Goal: Information Seeking & Learning: Learn about a topic

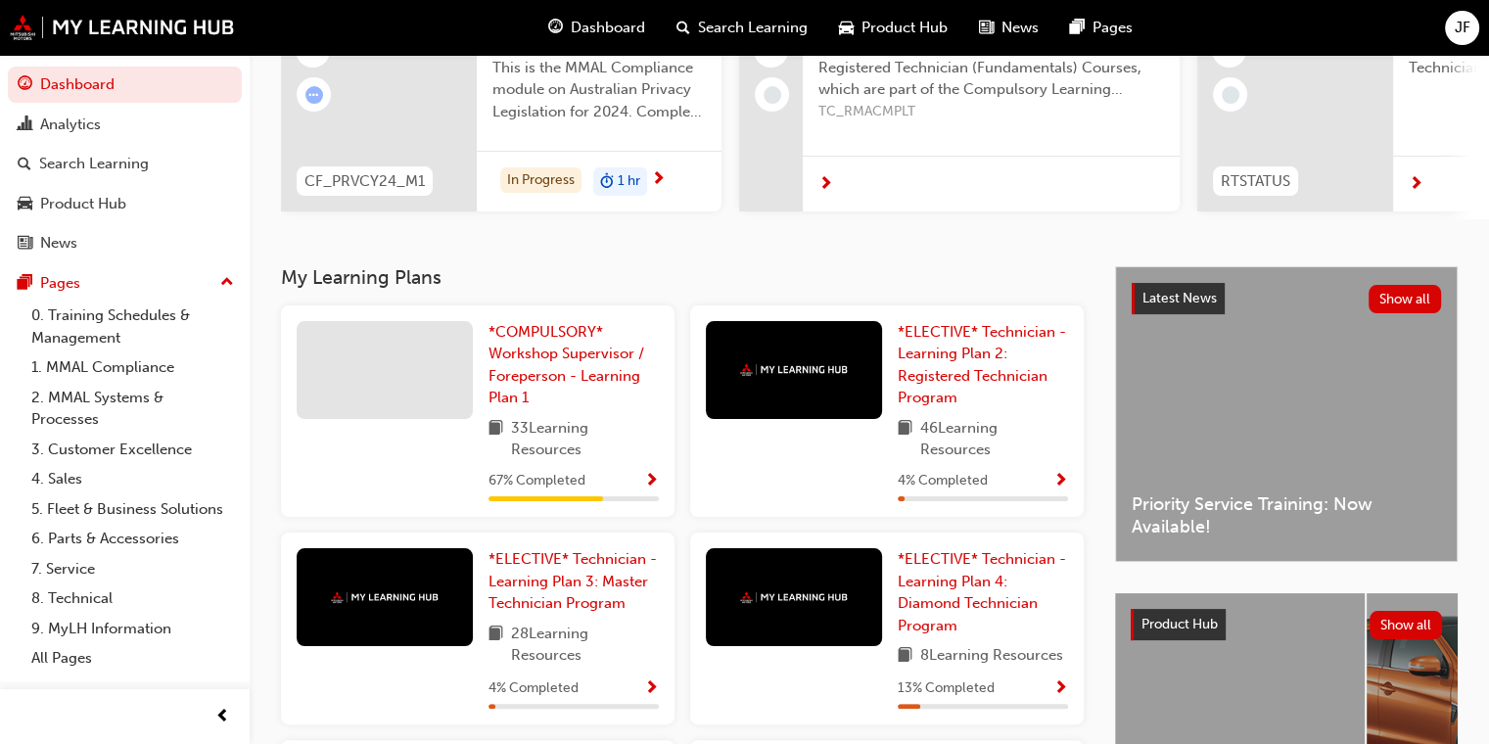
scroll to position [294, 0]
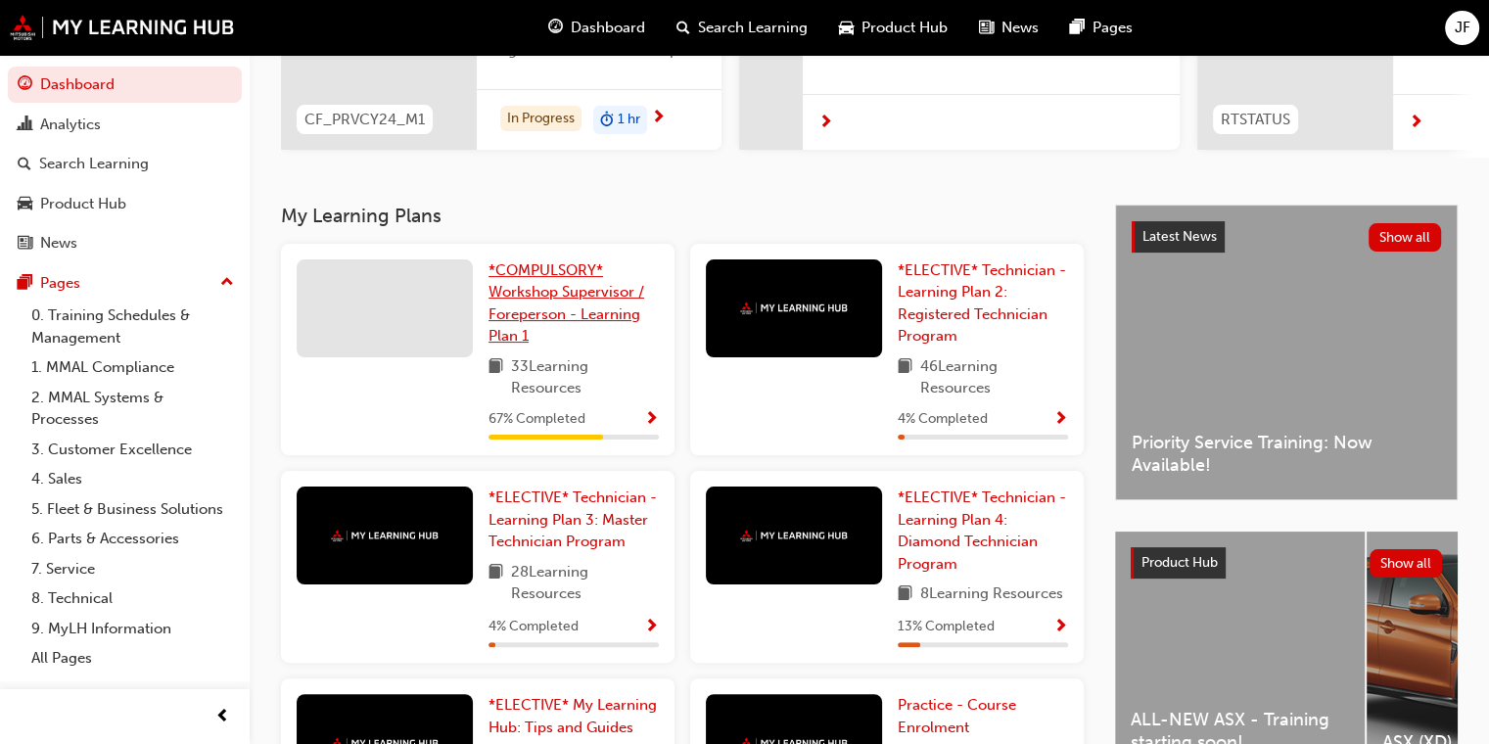
click at [548, 322] on span "*COMPULSORY* Workshop Supervisor / Foreperson - Learning Plan 1" at bounding box center [567, 303] width 156 height 84
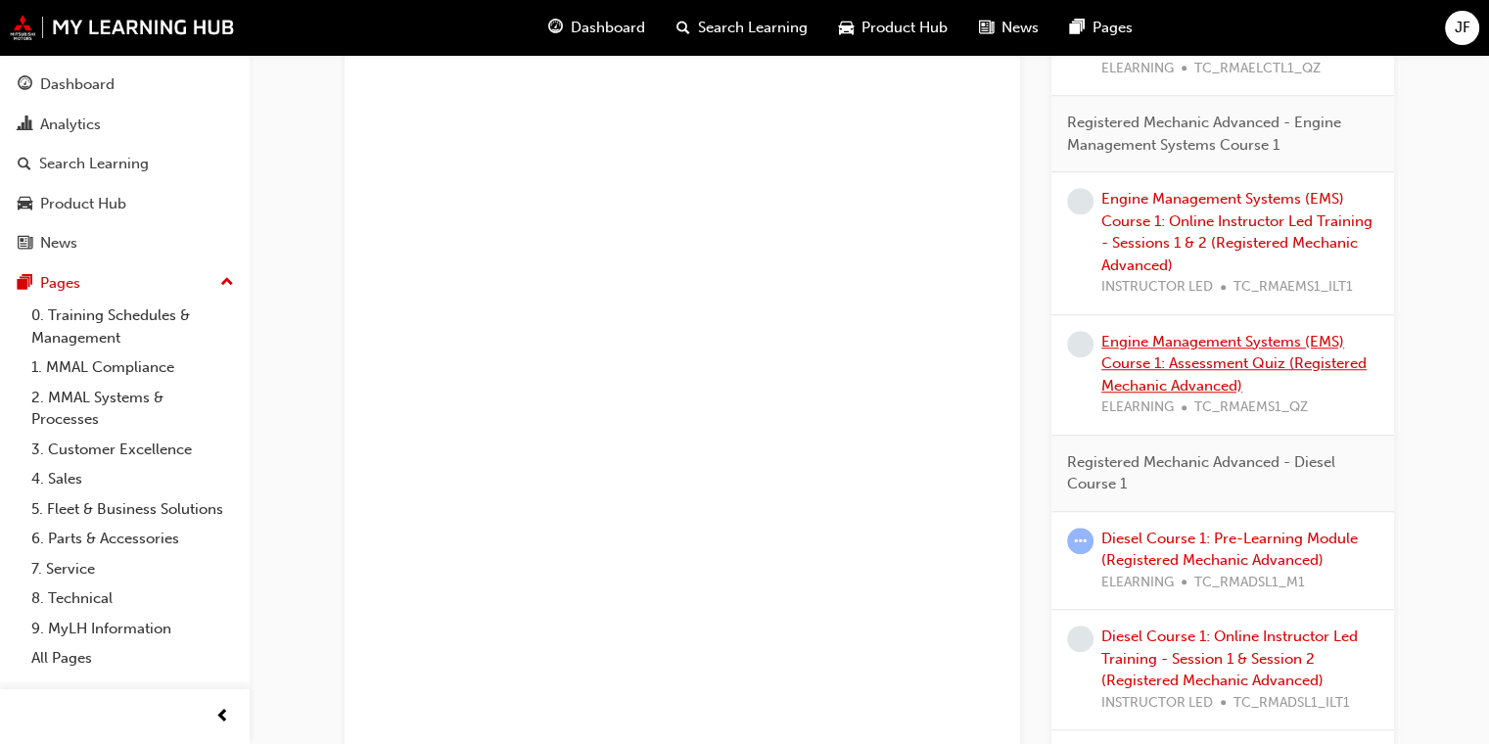
scroll to position [1768, 0]
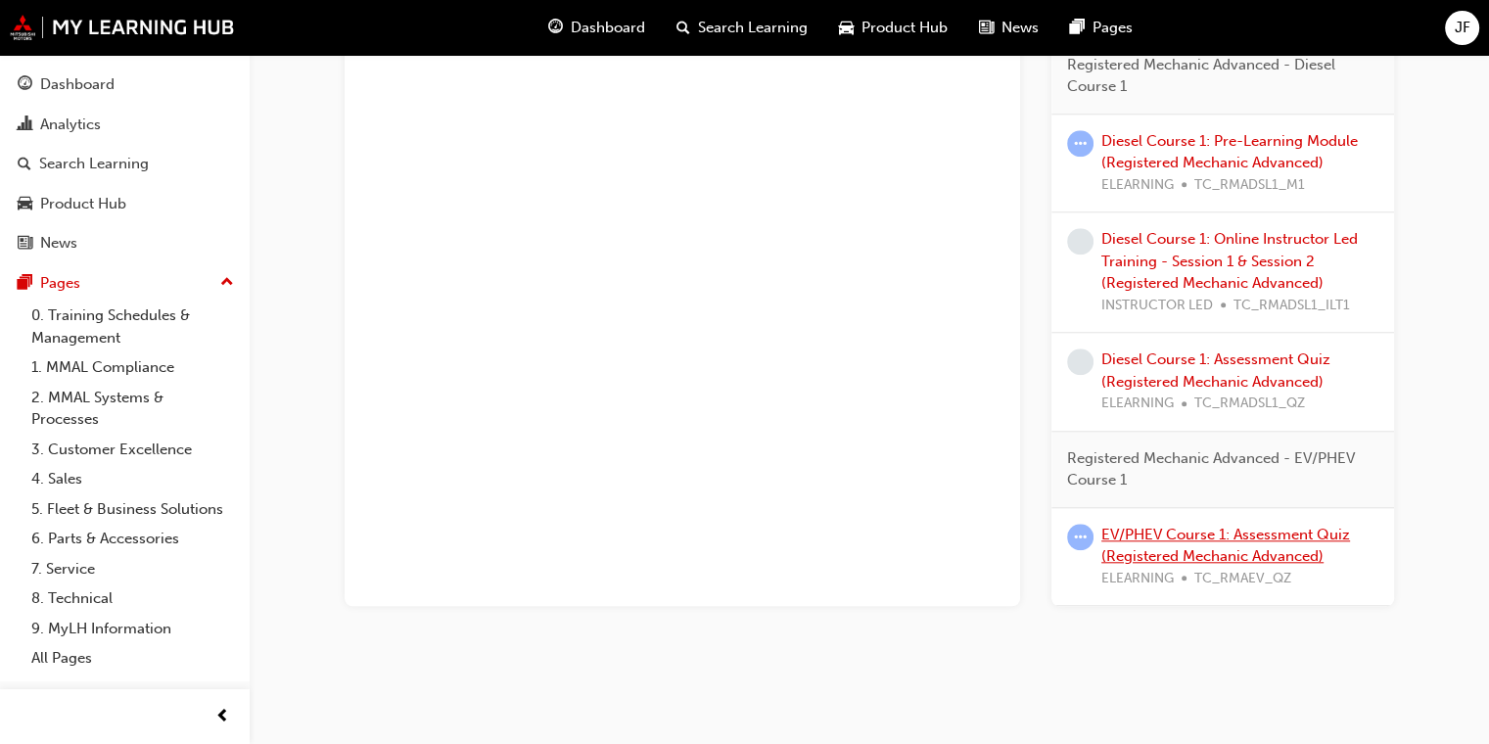
click at [963, 555] on link "EV/PHEV Course 1: Assessment Quiz (Registered Mechanic Advanced)" at bounding box center [1225, 546] width 249 height 40
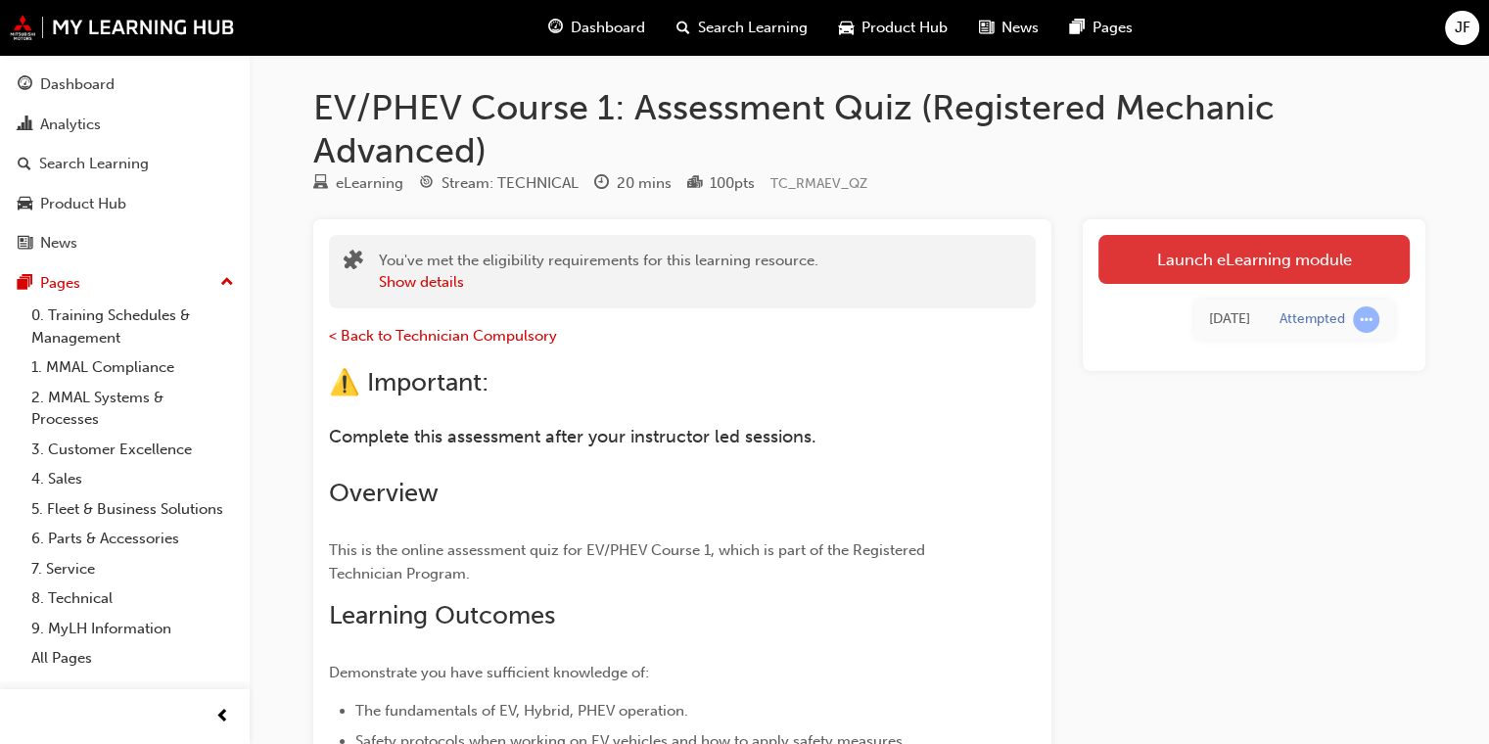
click at [963, 260] on link "Launch eLearning module" at bounding box center [1253, 259] width 311 height 49
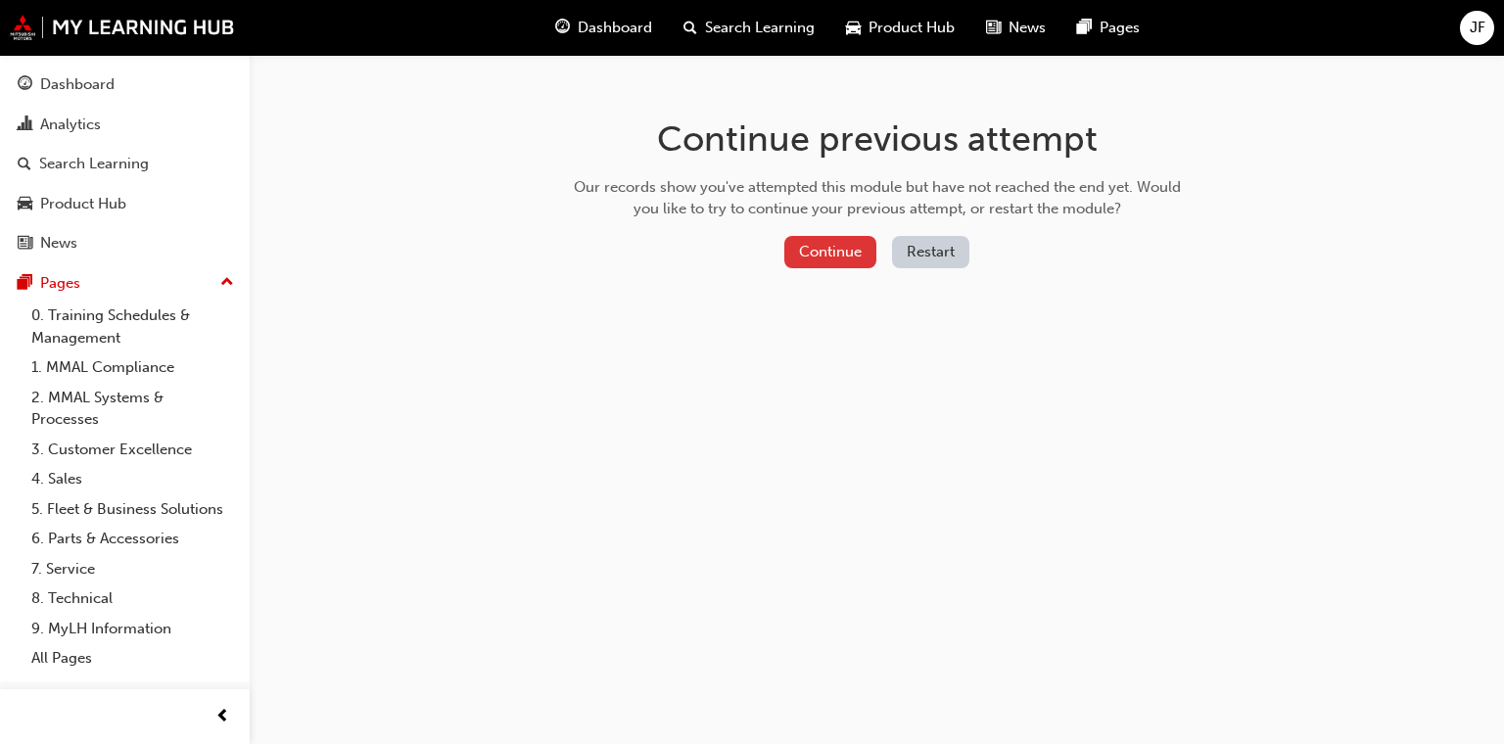
click at [826, 255] on button "Continue" at bounding box center [830, 252] width 92 height 32
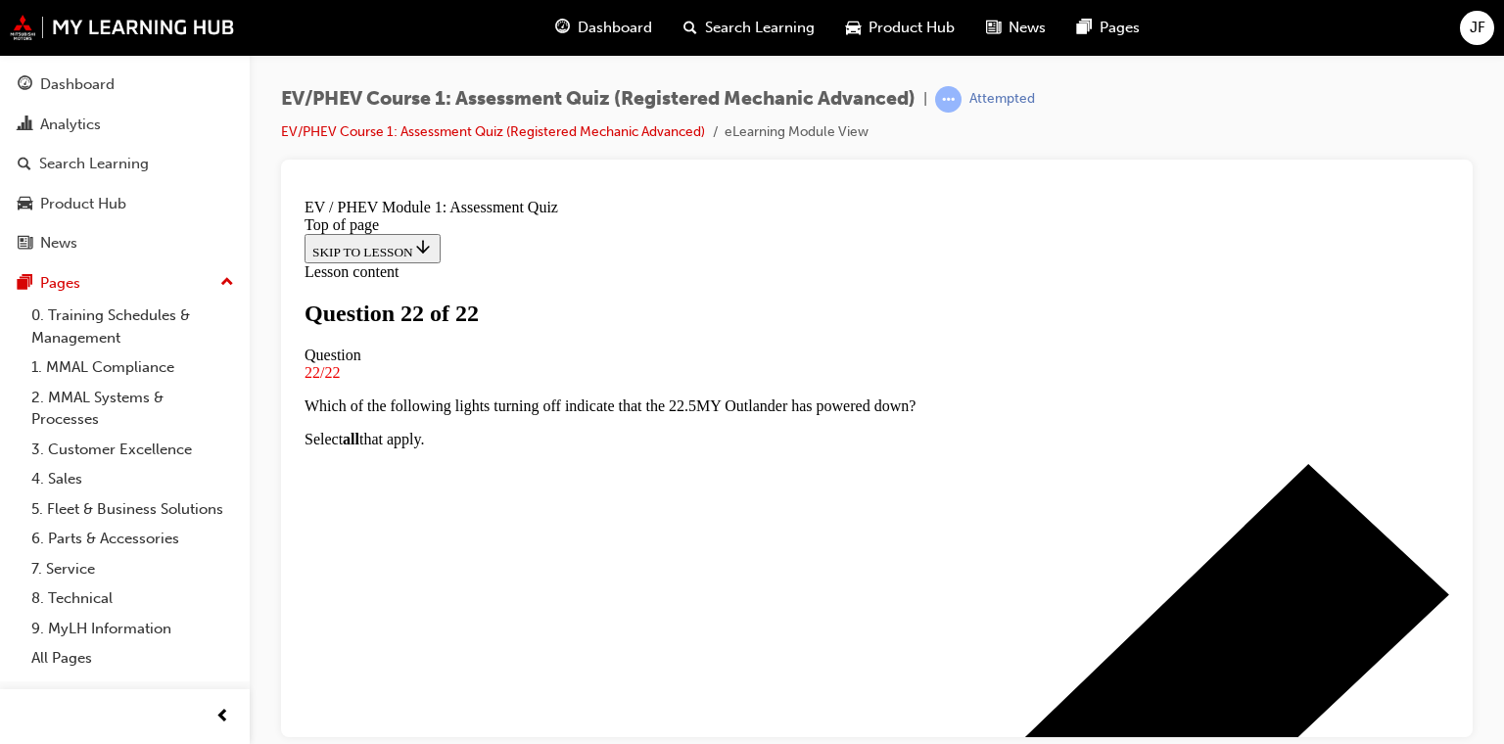
scroll to position [455, 0]
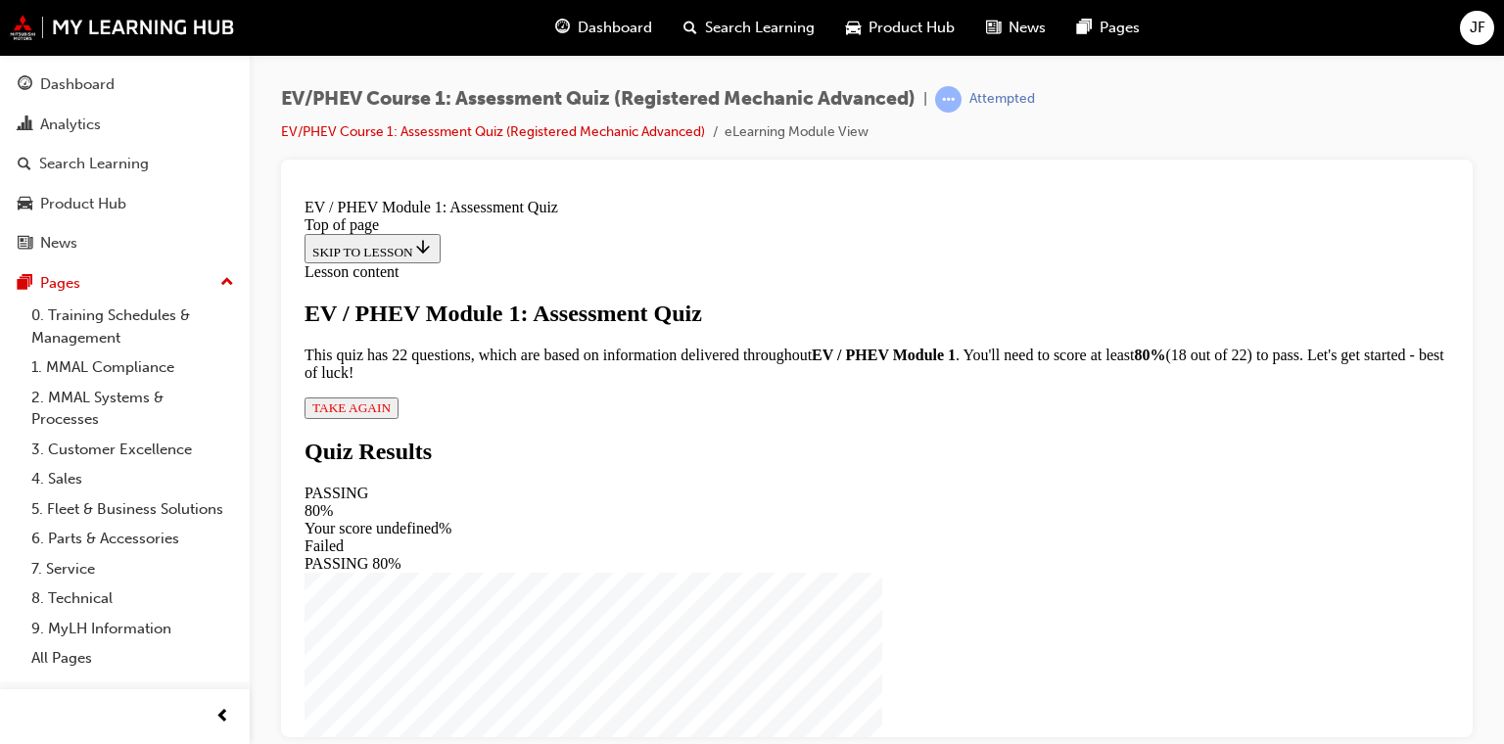
scroll to position [141, 0]
click at [391, 414] on span "TAKE AGAIN" at bounding box center [351, 406] width 78 height 15
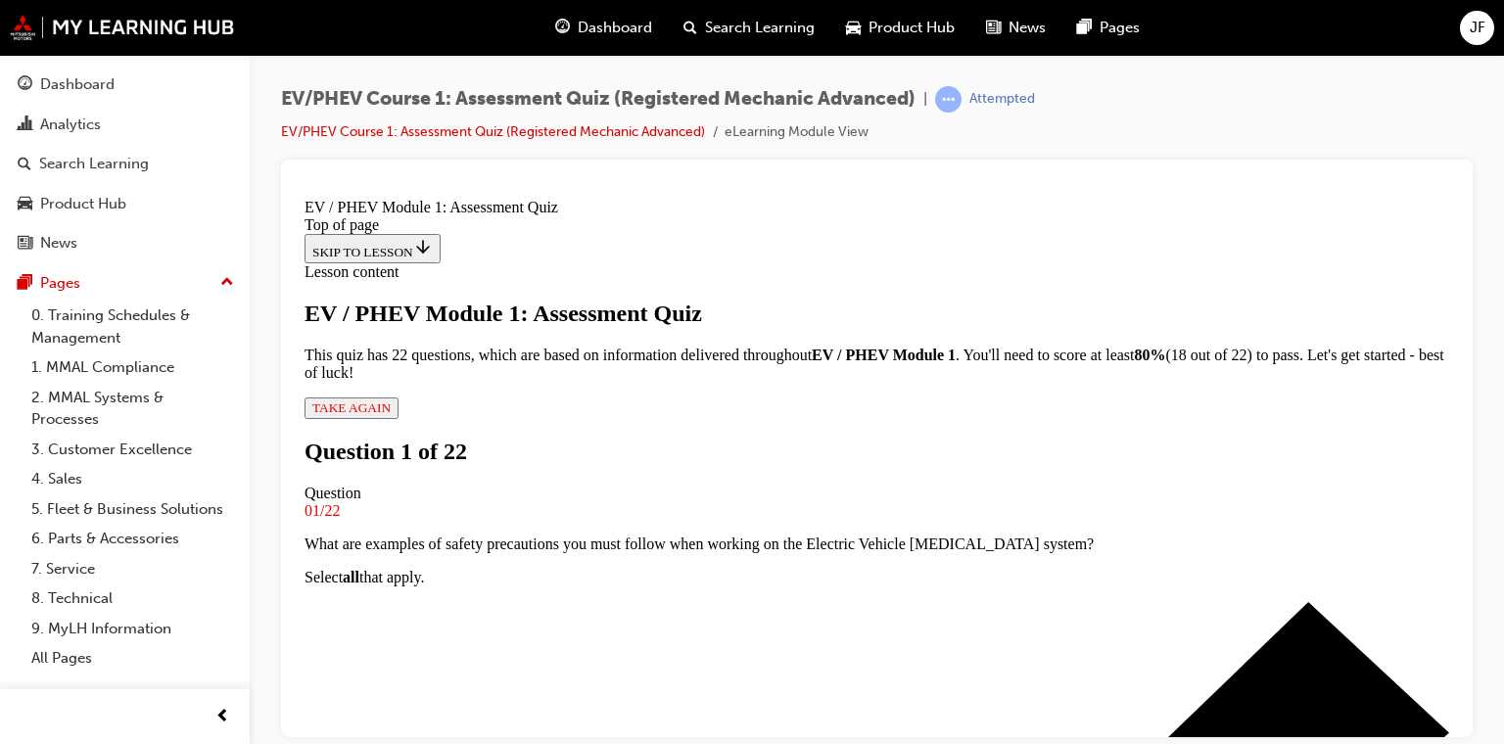
scroll to position [337, 0]
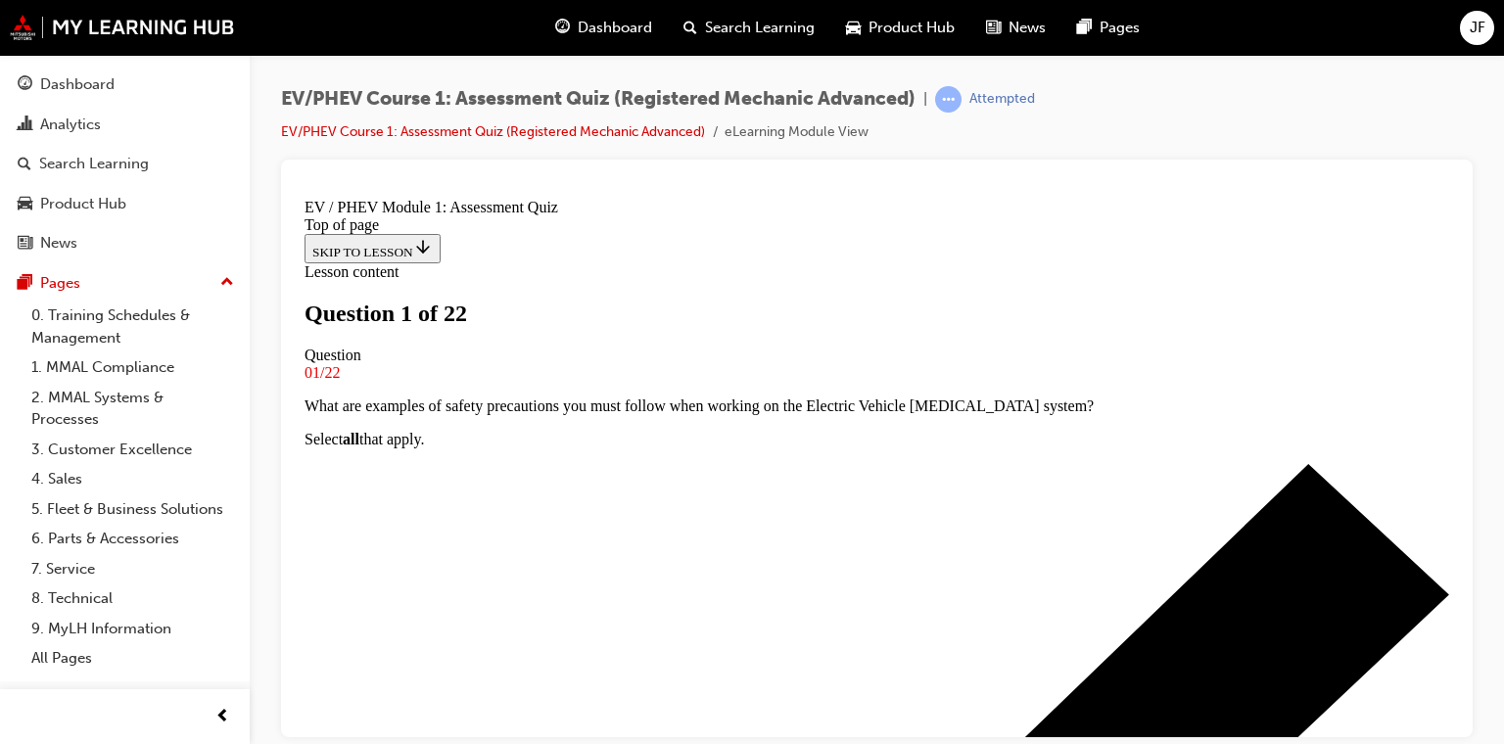
scroll to position [196, 0]
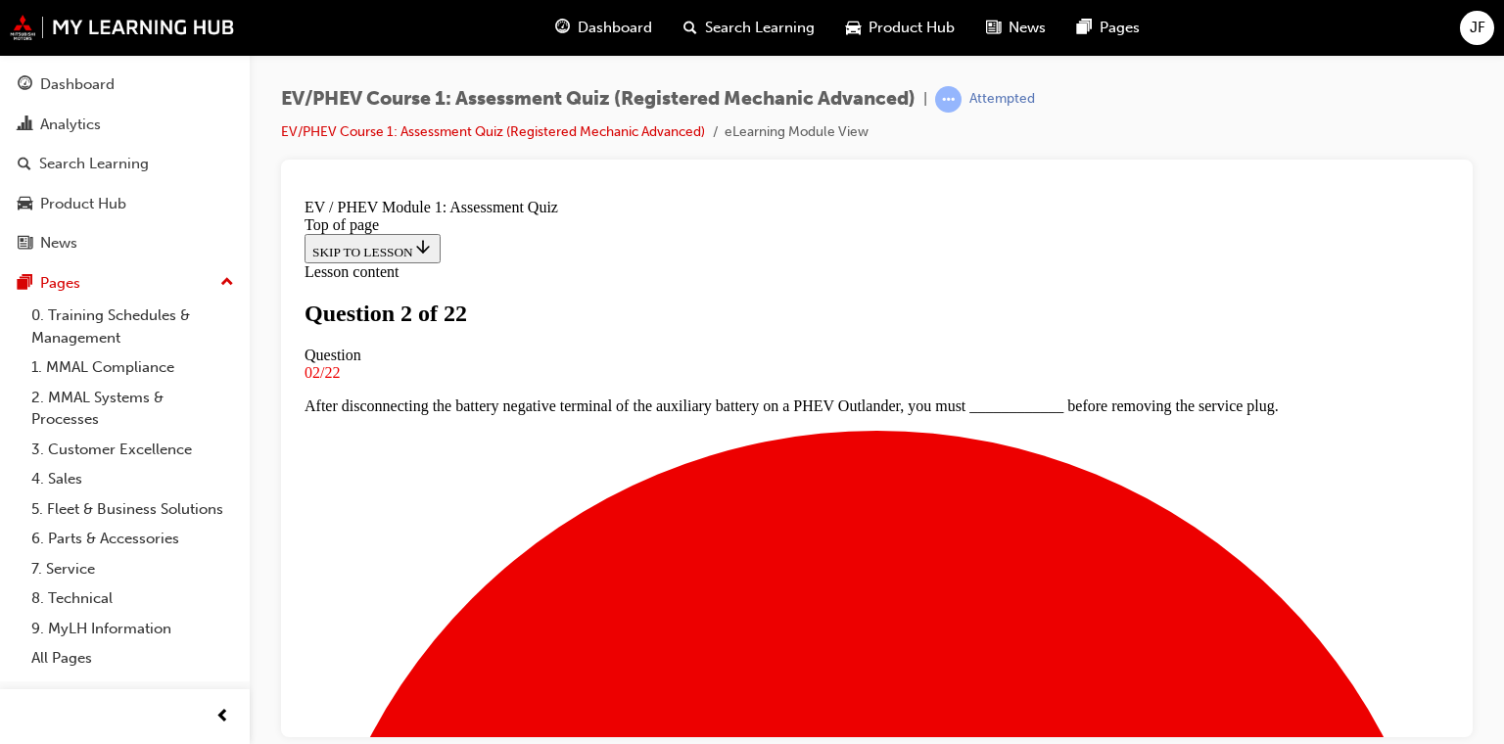
scroll to position [294, 0]
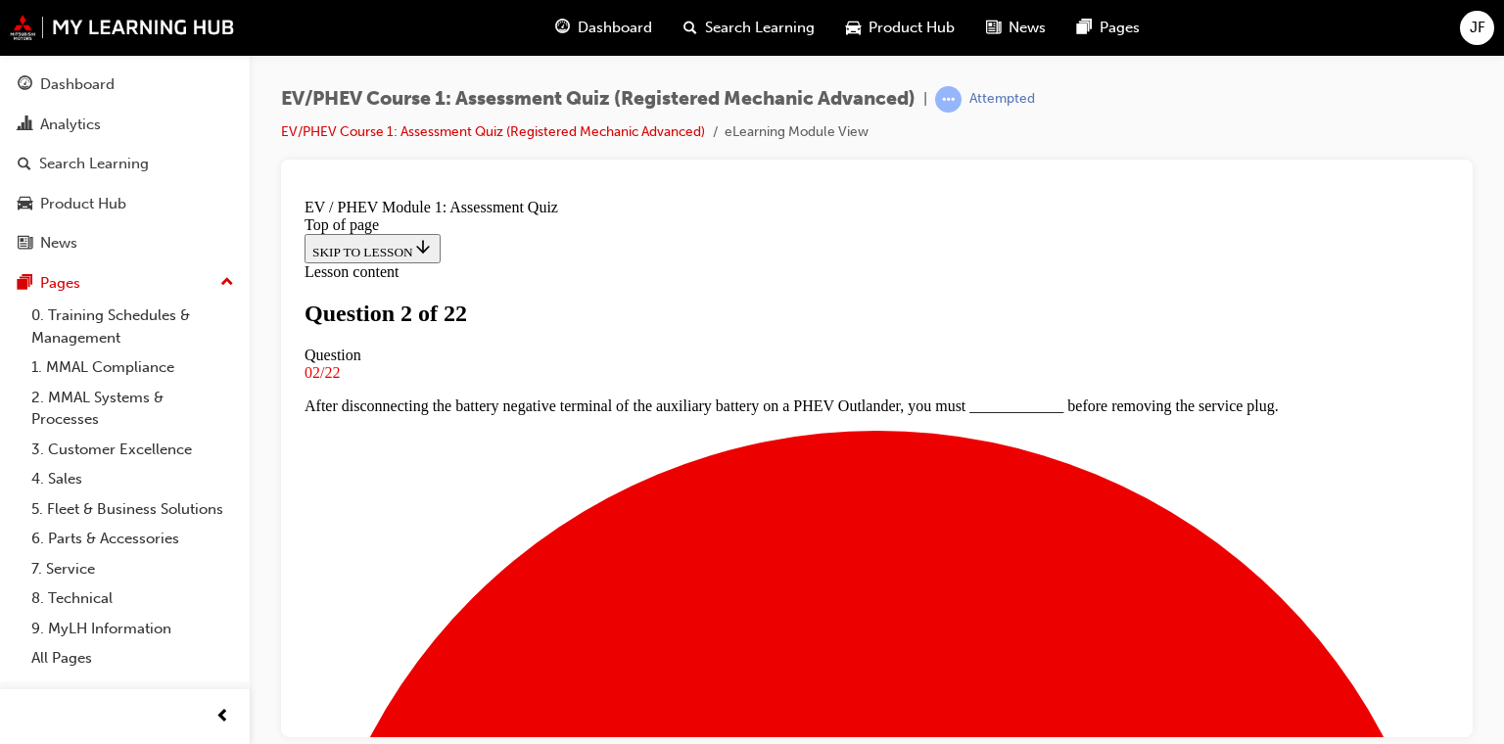
scroll to position [487, 0]
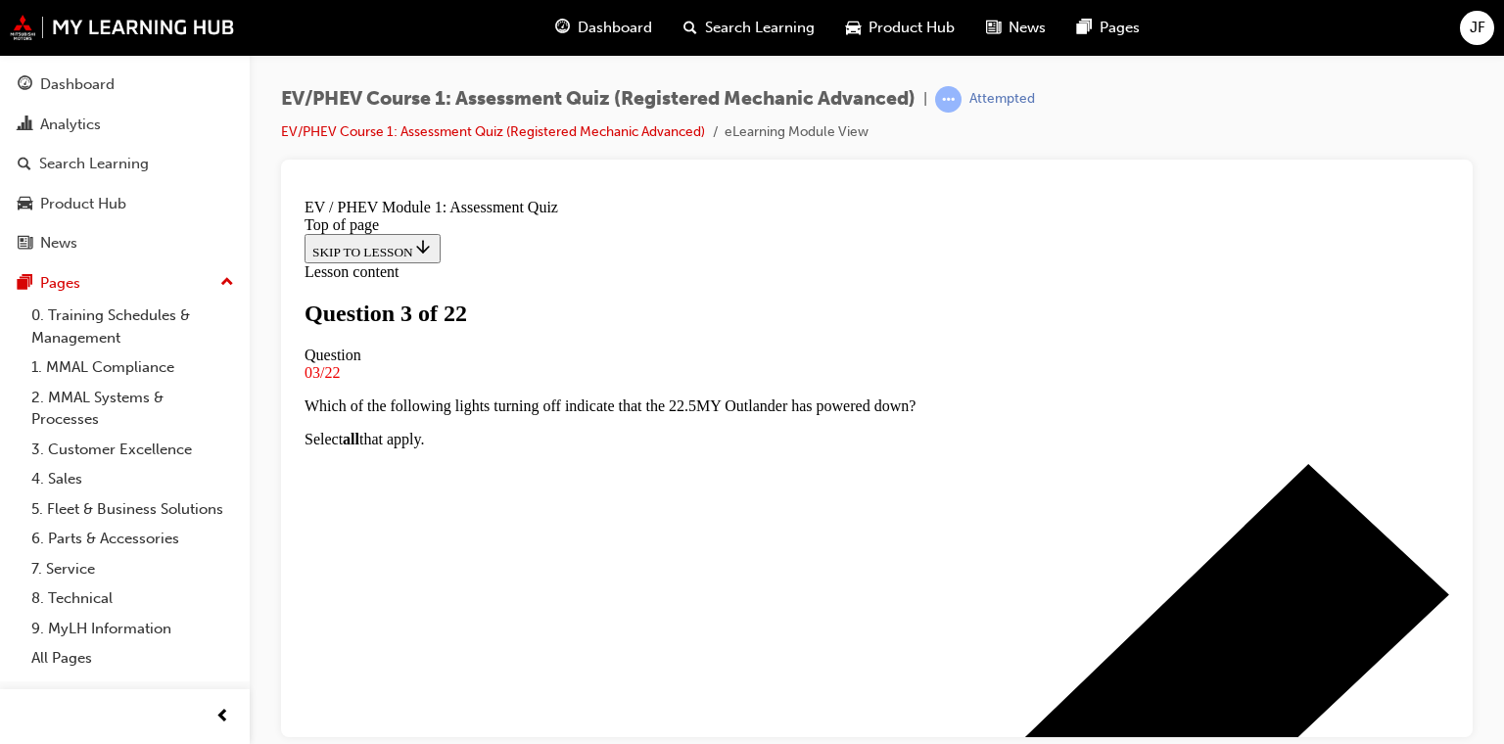
scroll to position [196, 0]
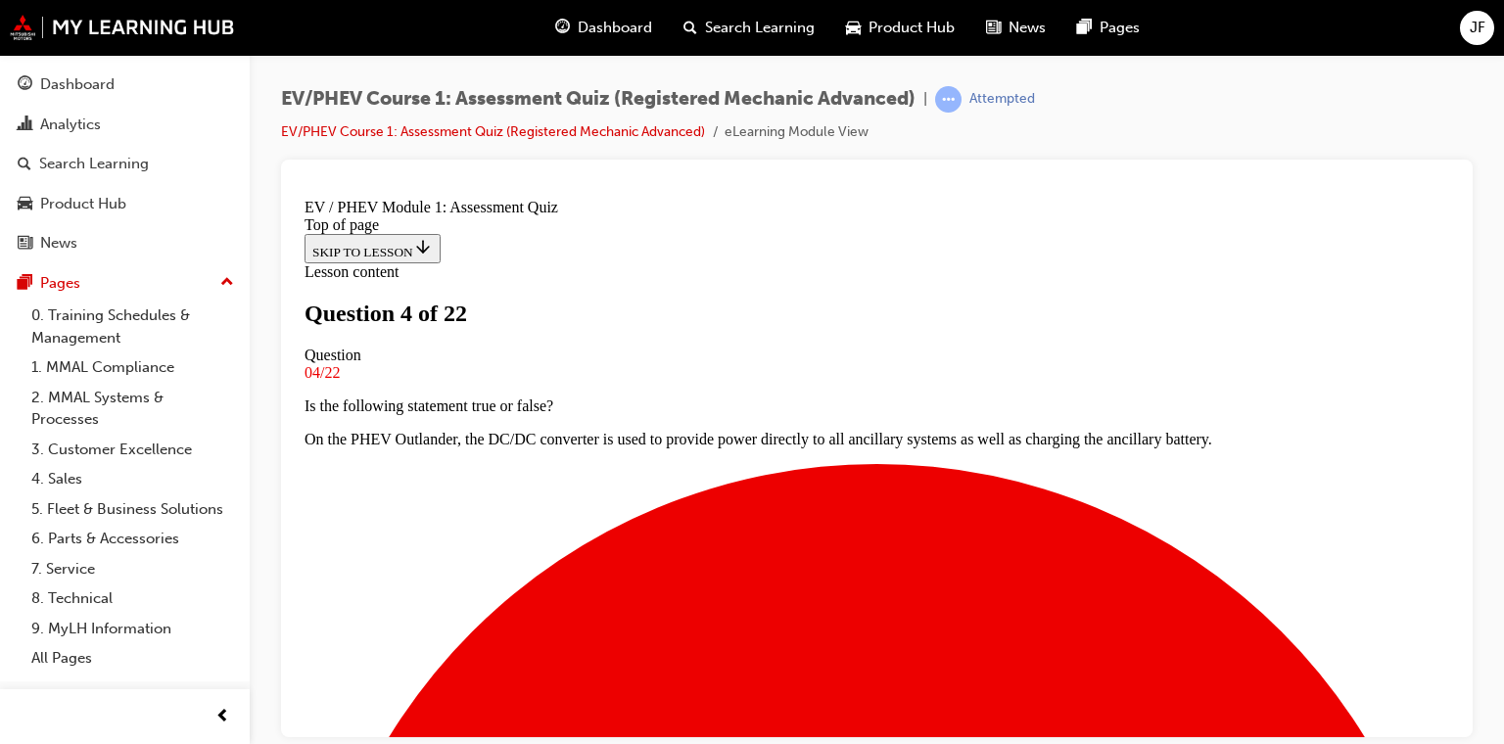
scroll to position [294, 0]
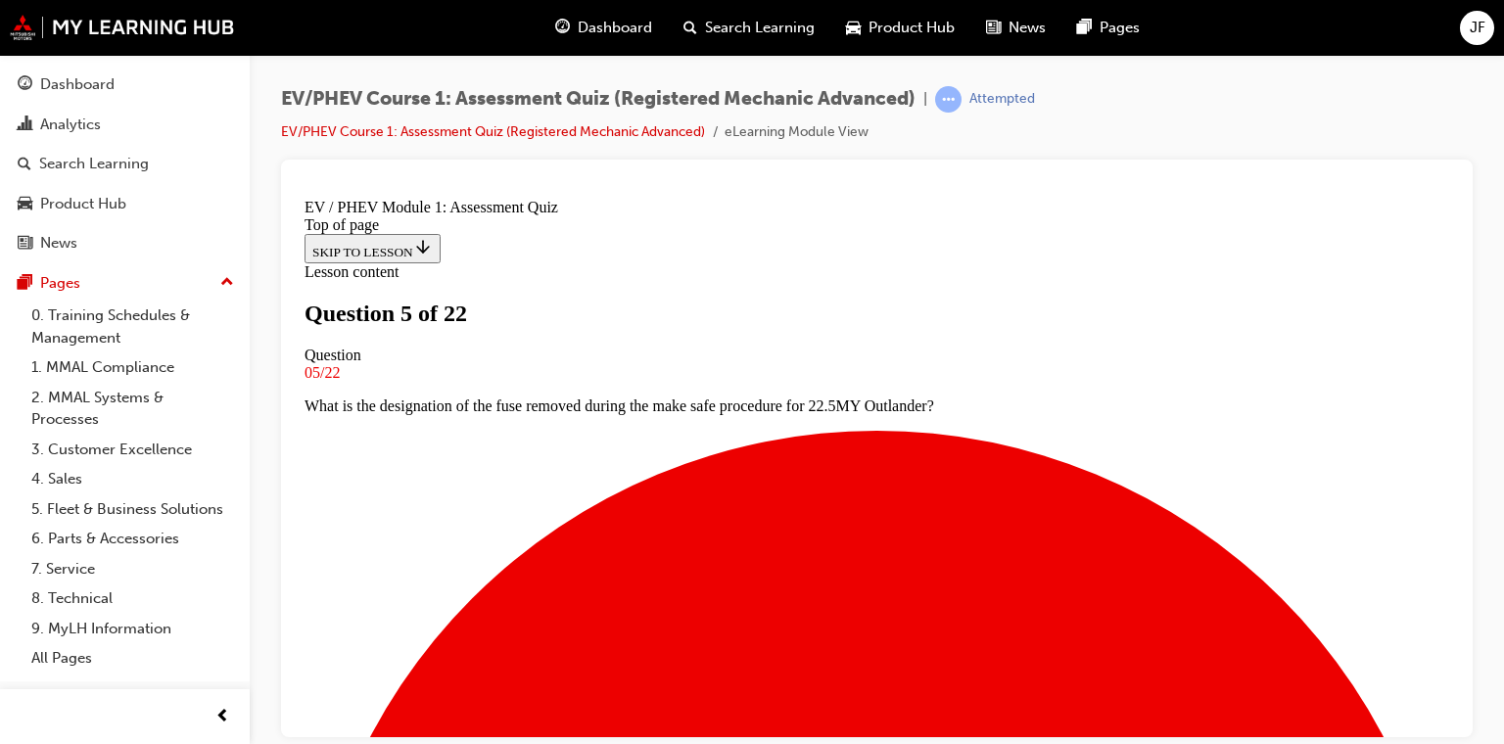
scroll to position [196, 0]
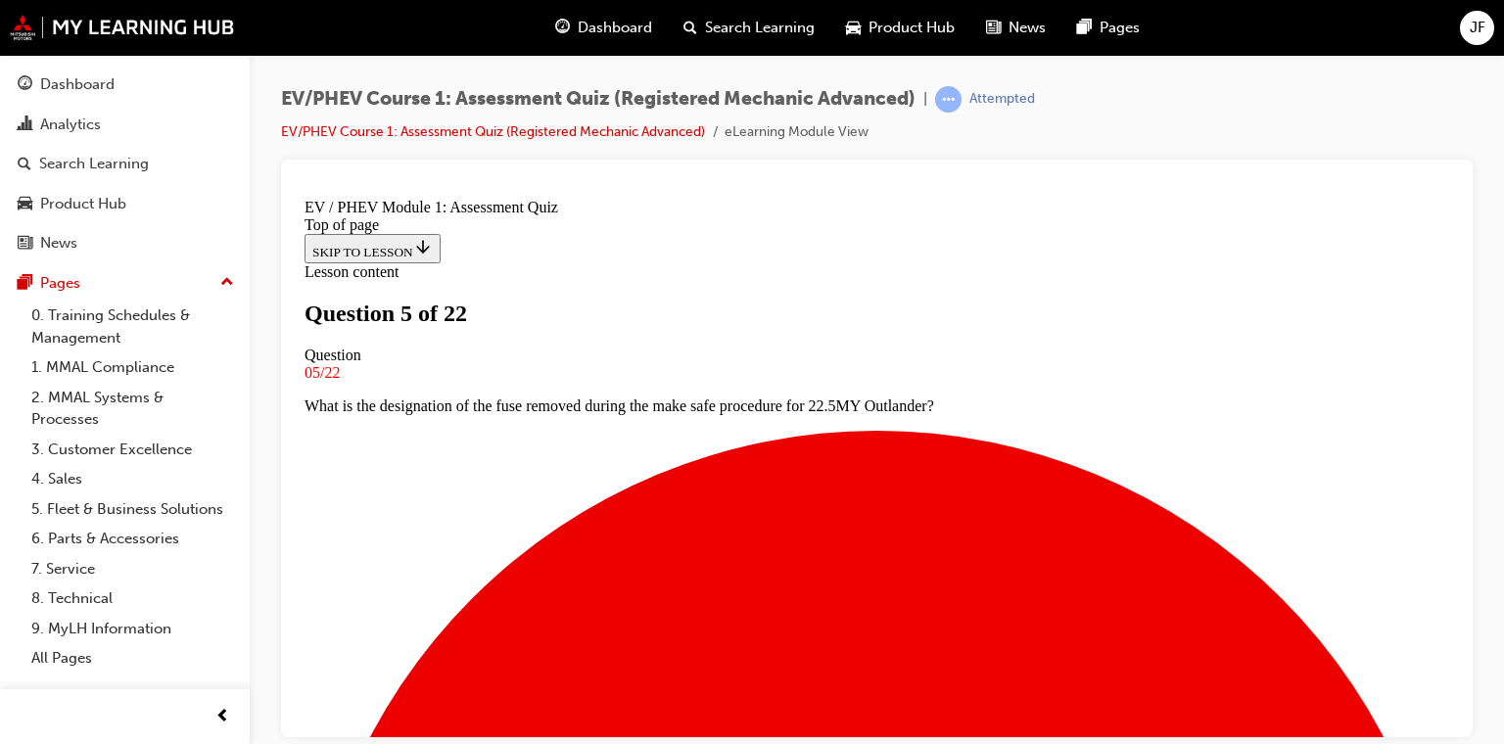
scroll to position [492, 0]
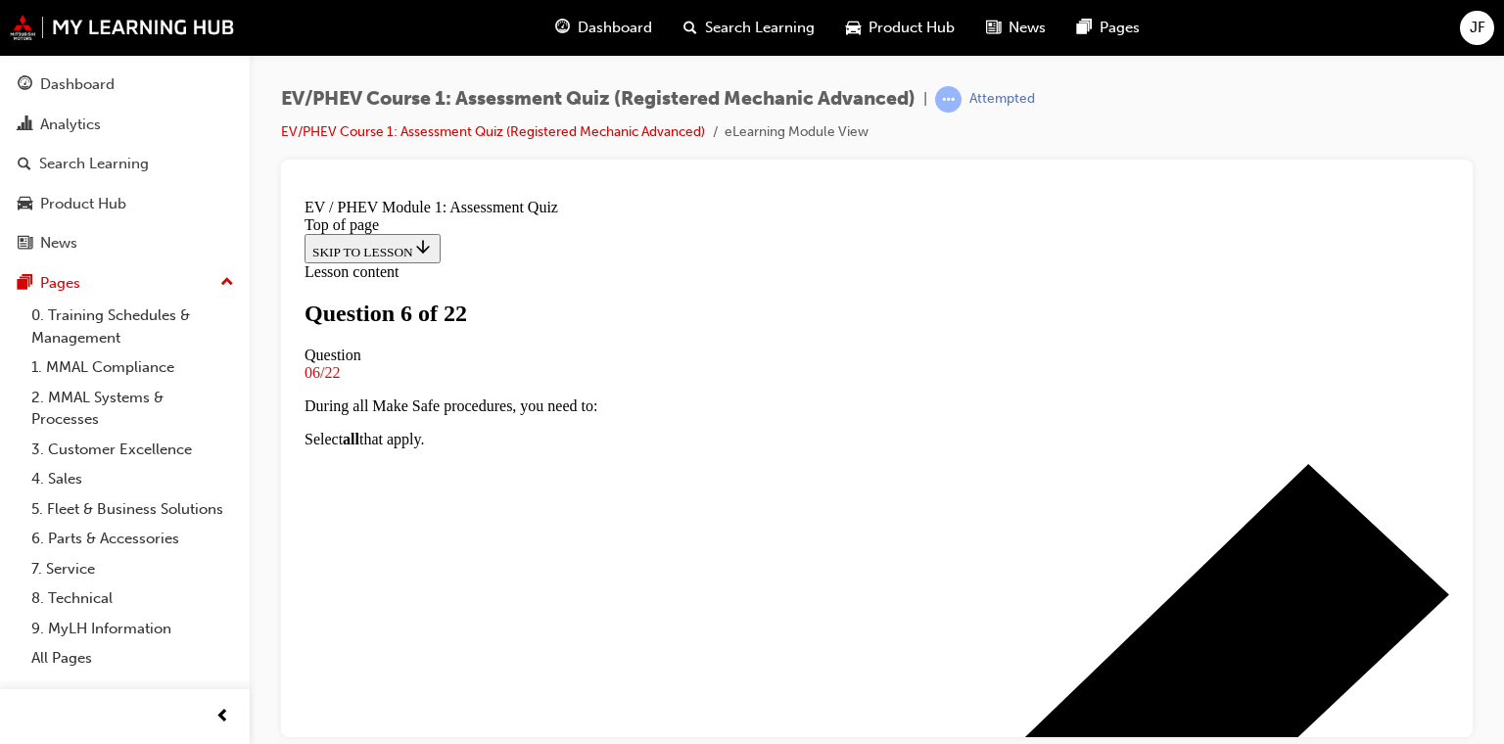
scroll to position [196, 0]
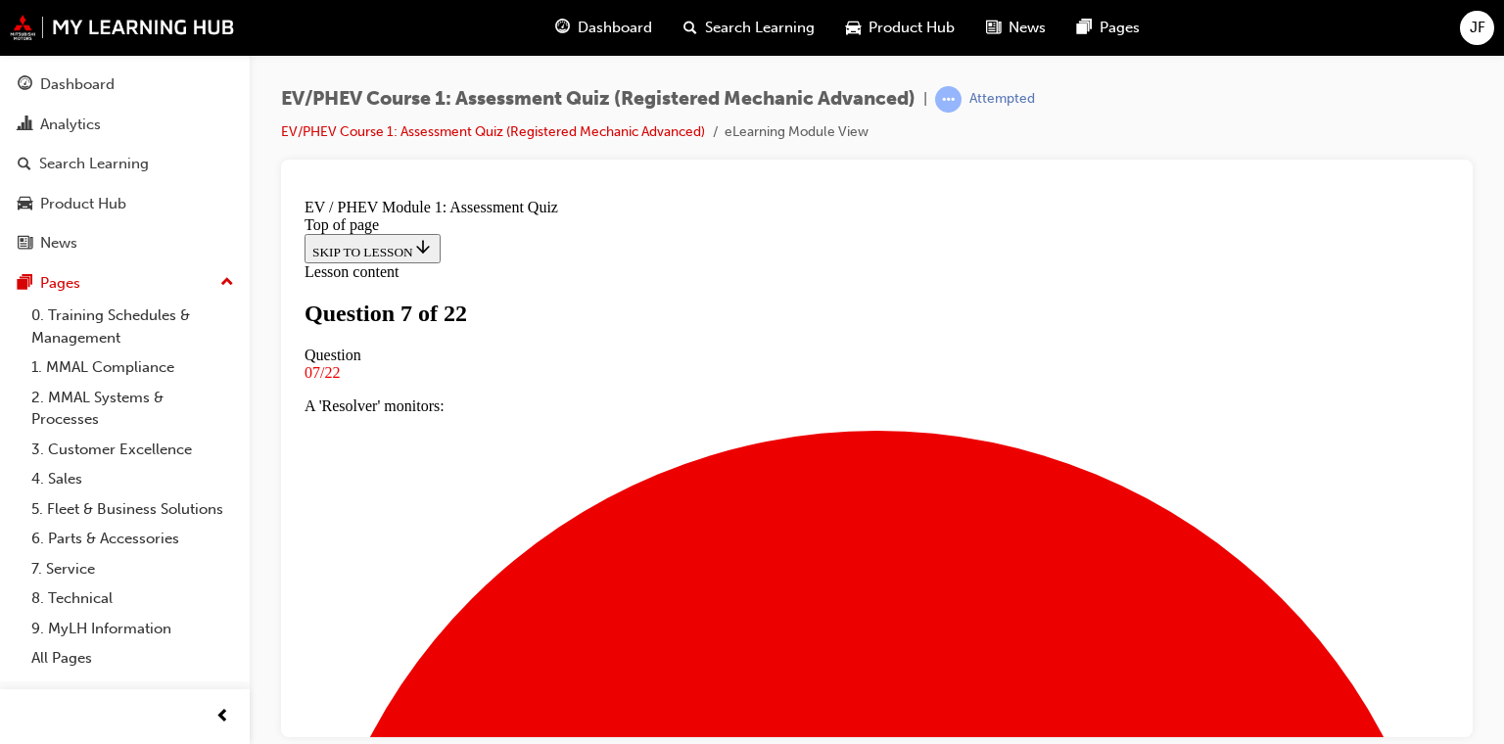
scroll to position [196, 0]
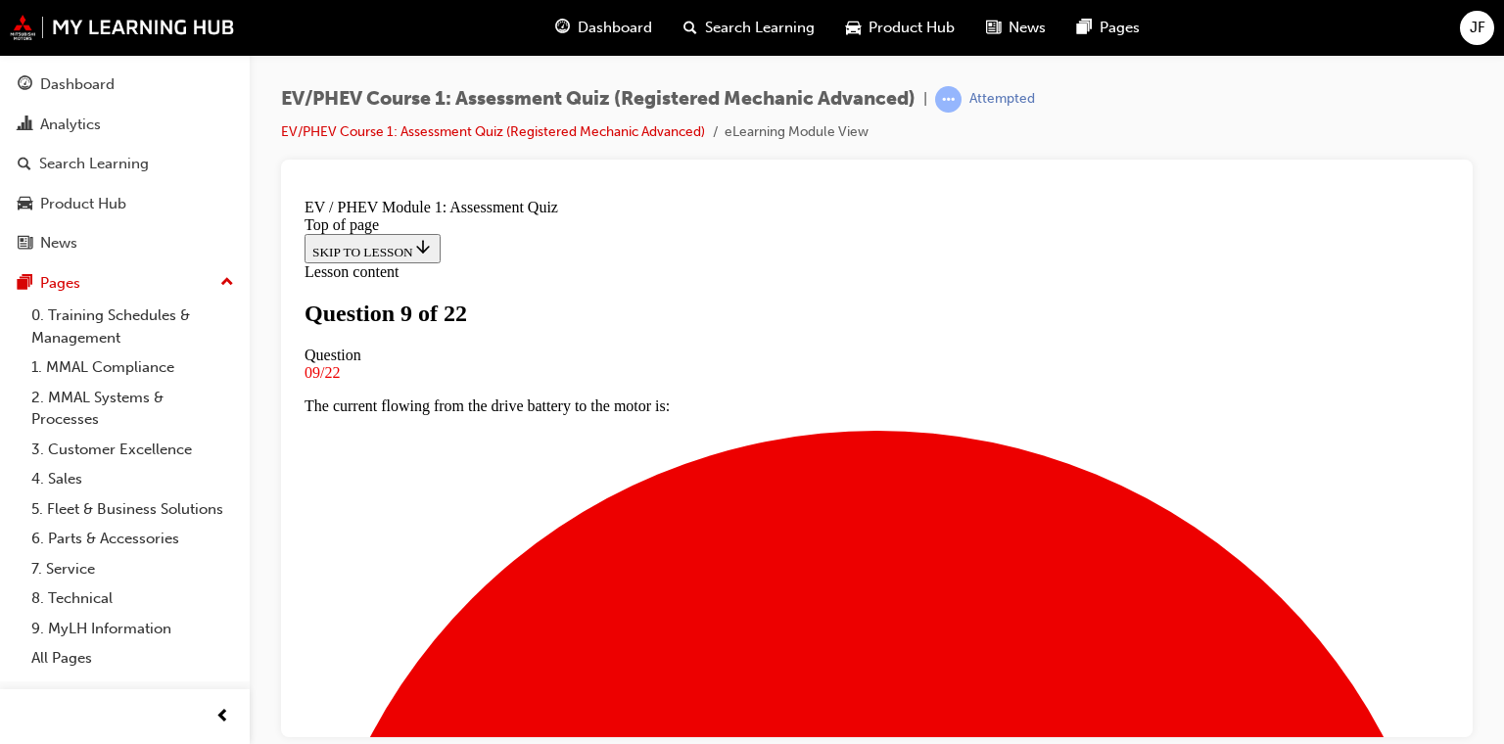
scroll to position [392, 0]
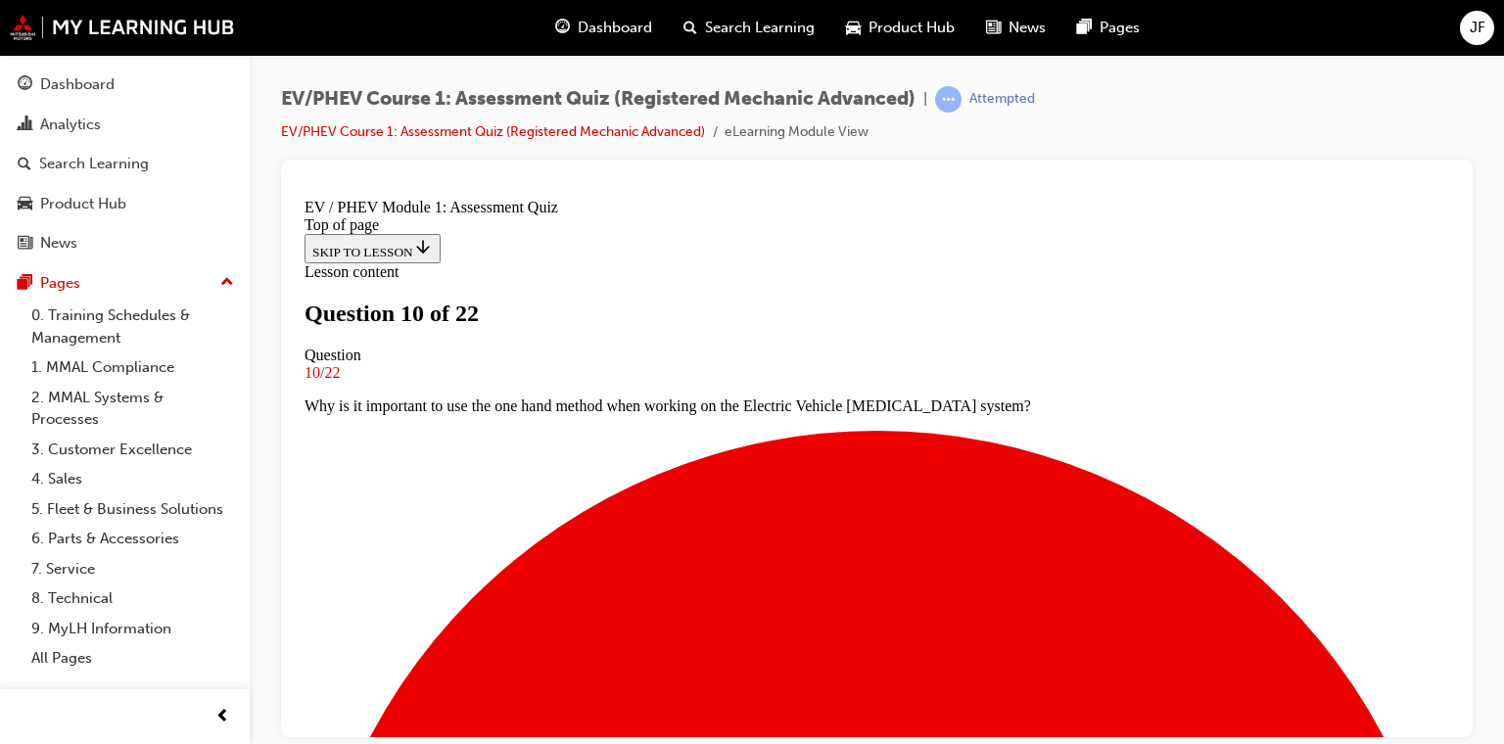
scroll to position [196, 0]
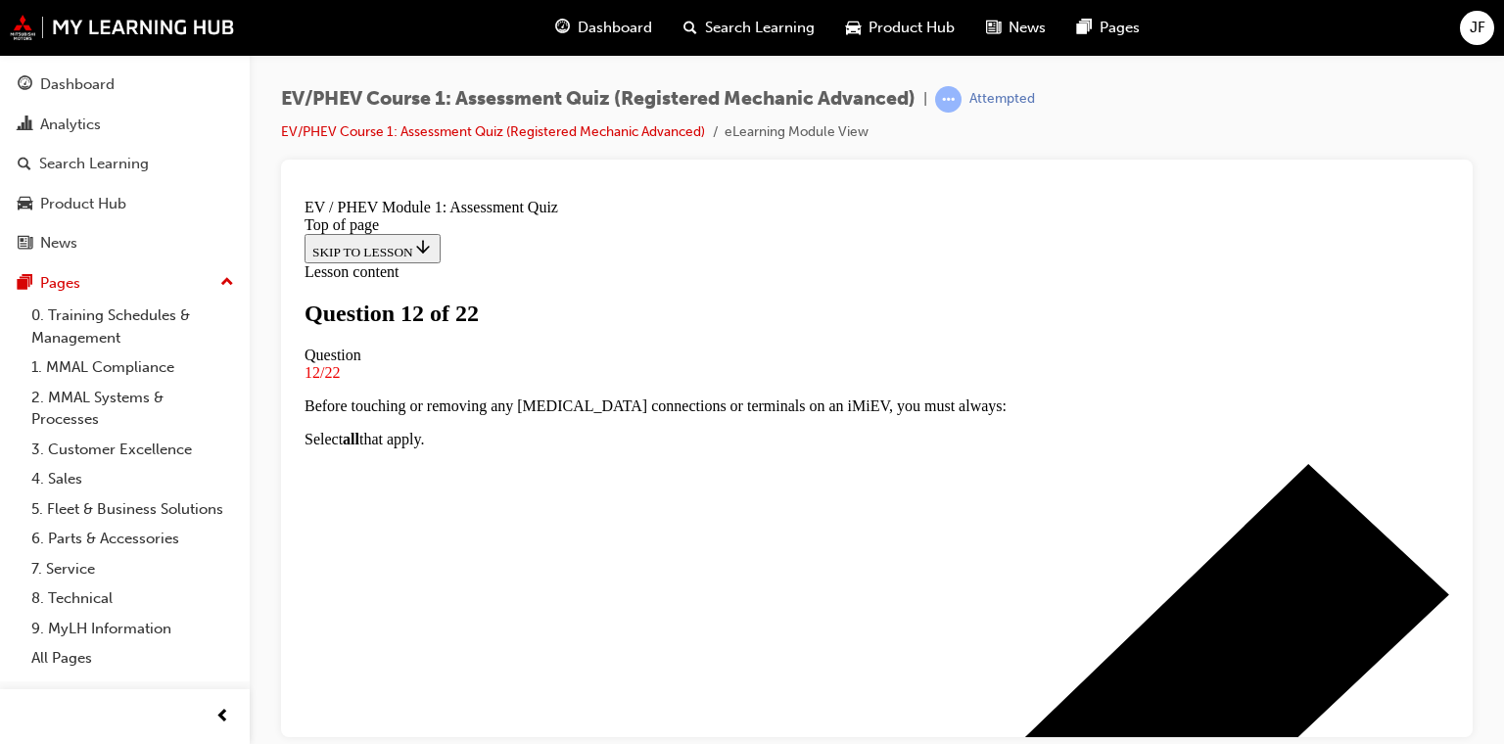
scroll to position [196, 0]
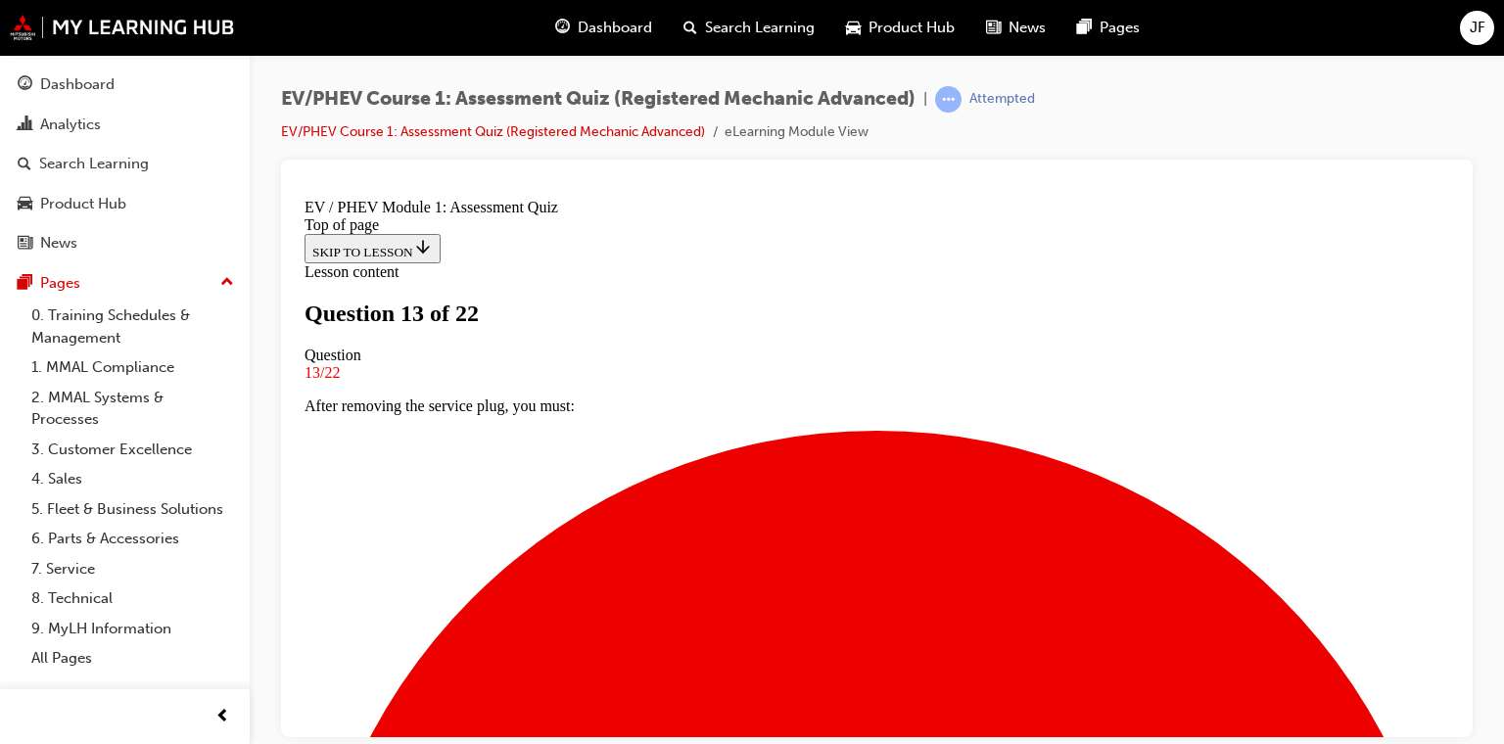
scroll to position [196, 0]
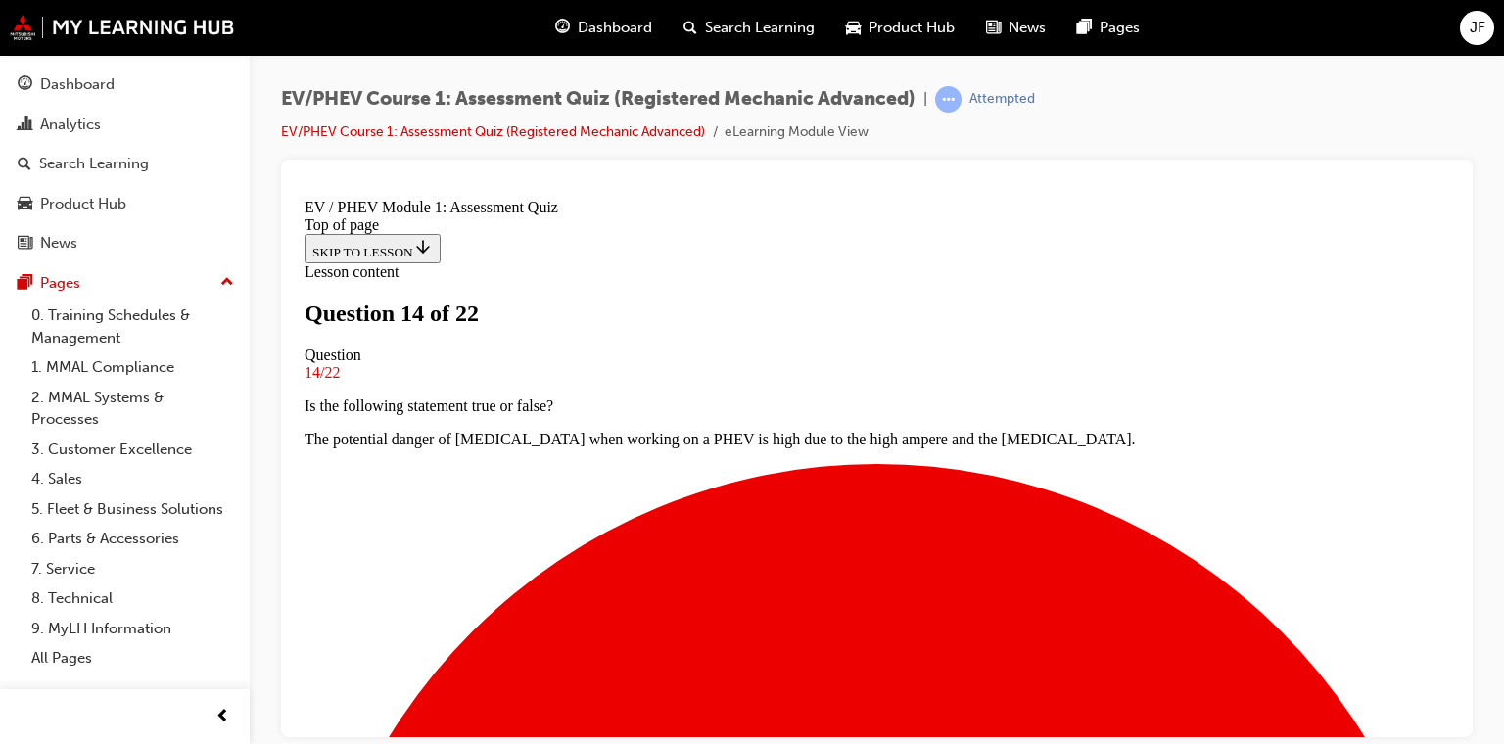
scroll to position [294, 0]
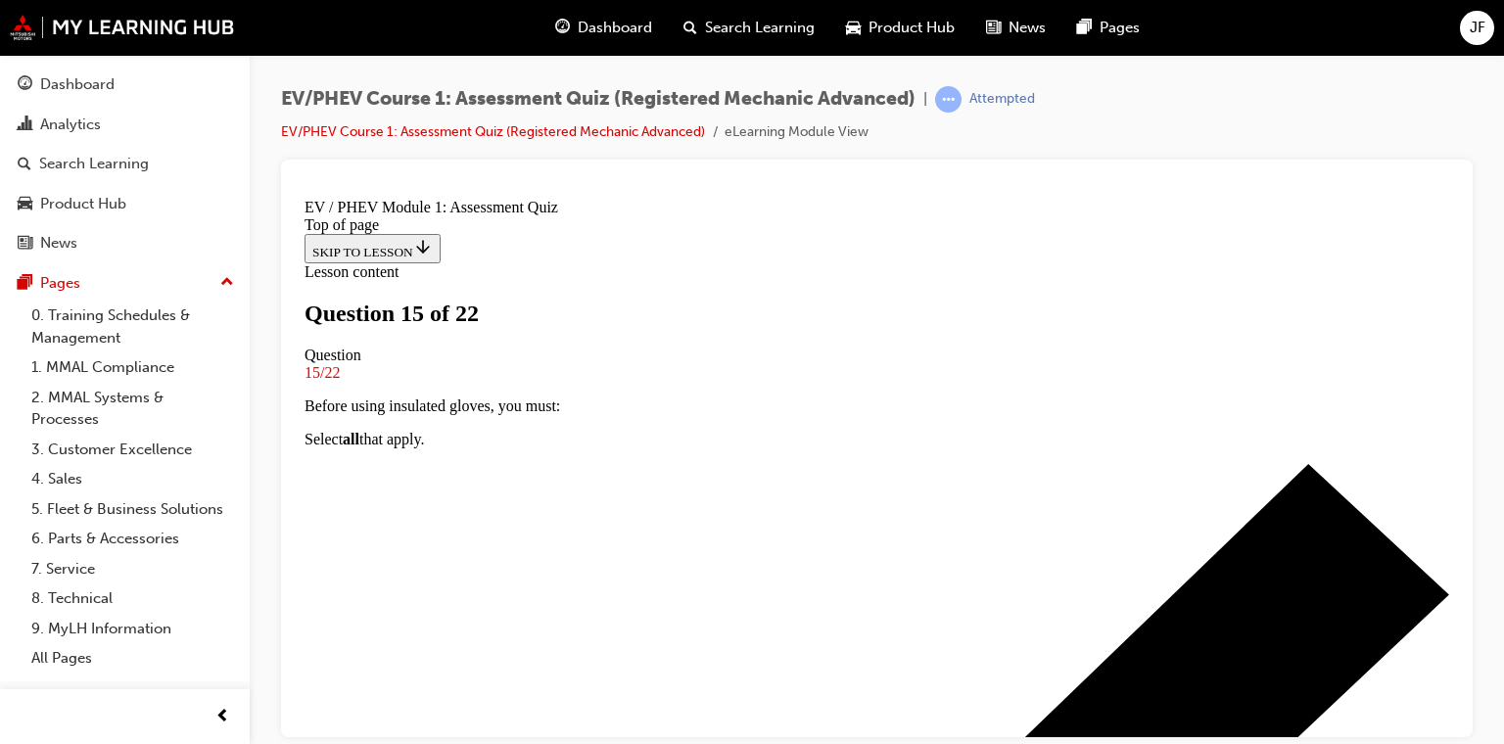
scroll to position [196, 0]
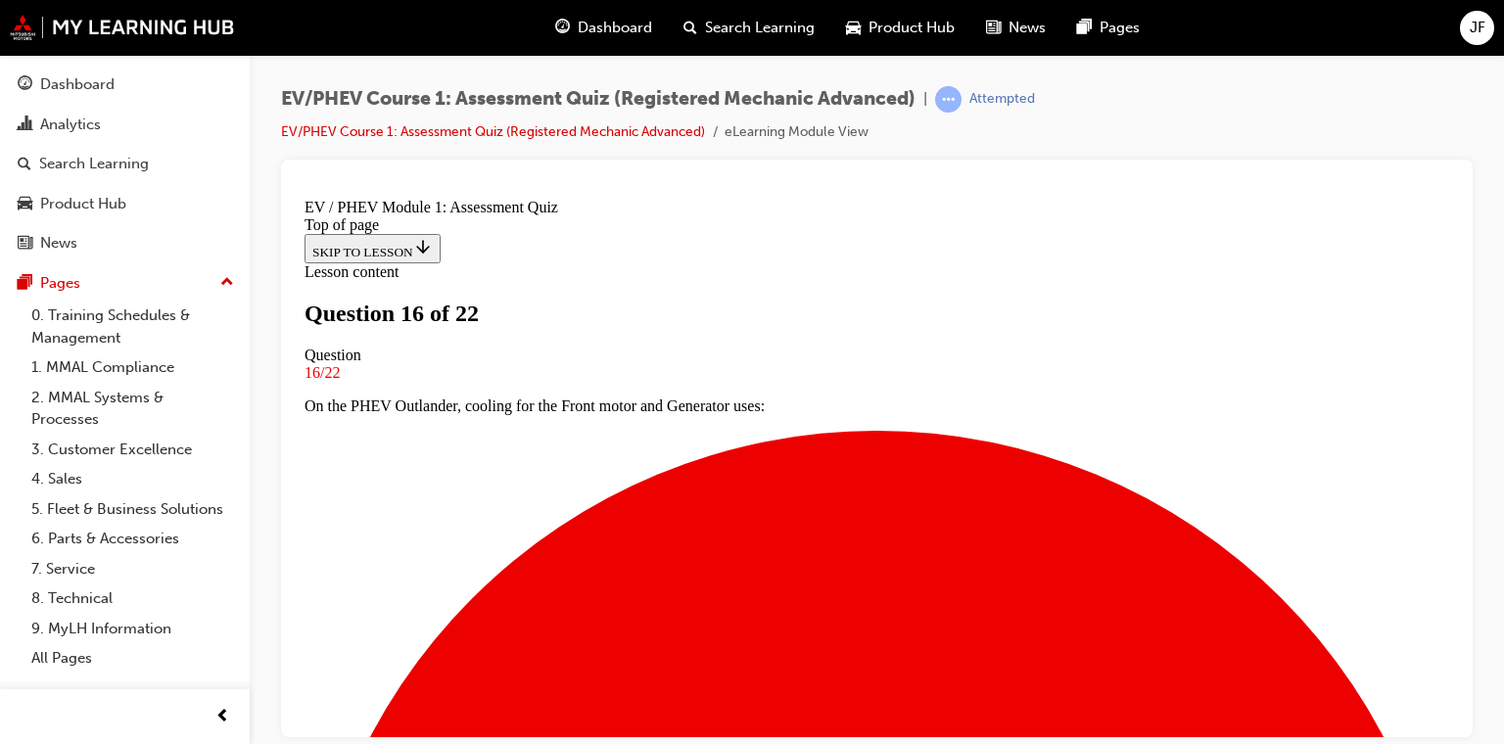
scroll to position [196, 0]
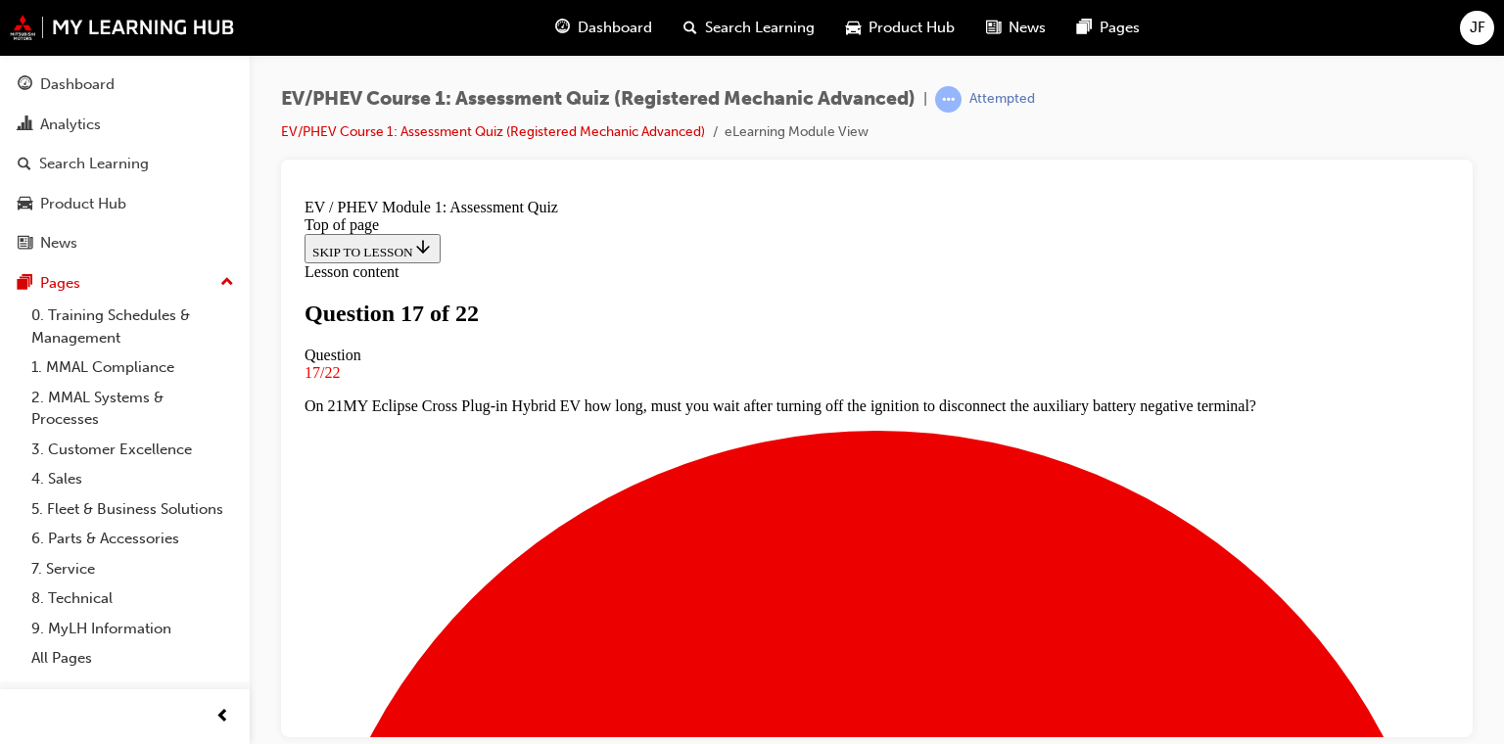
scroll to position [196, 0]
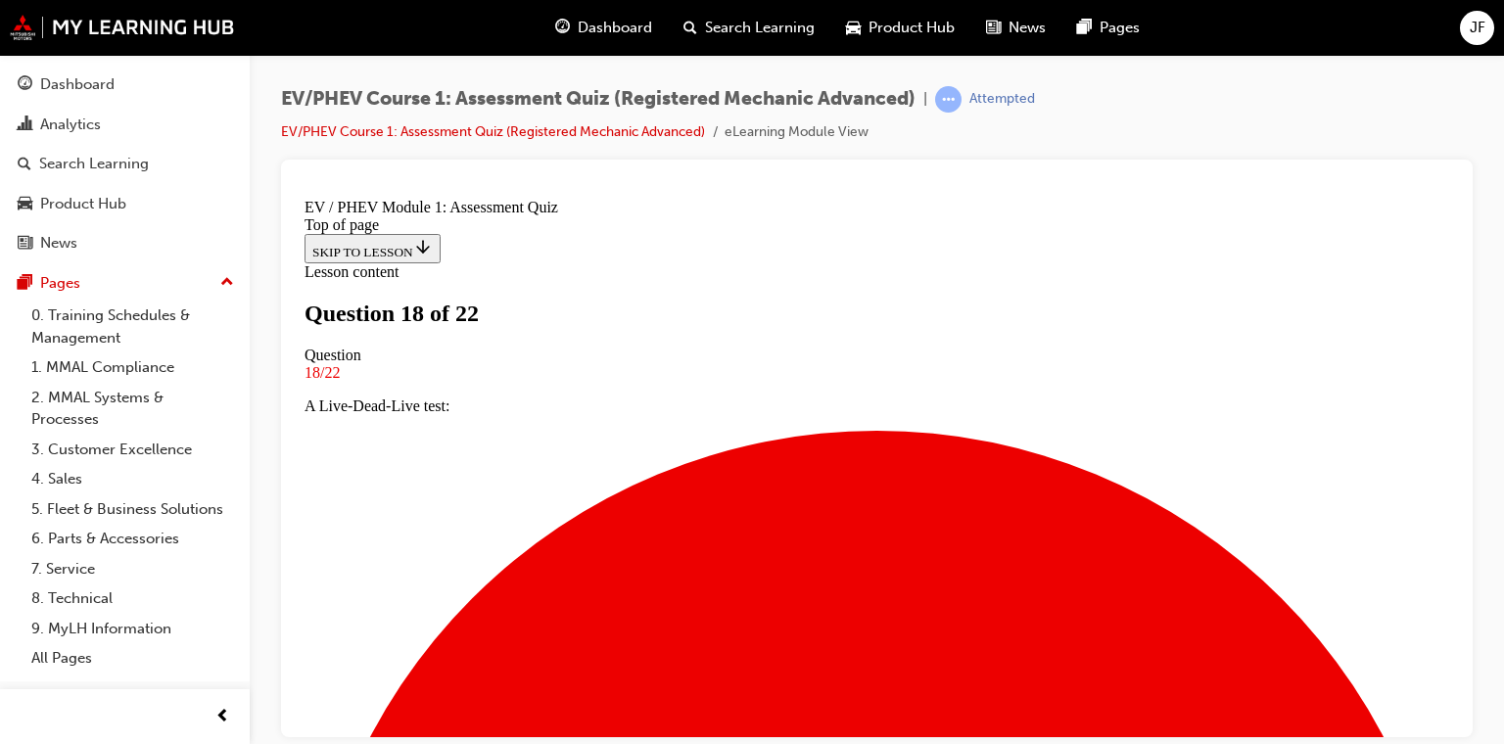
scroll to position [196, 0]
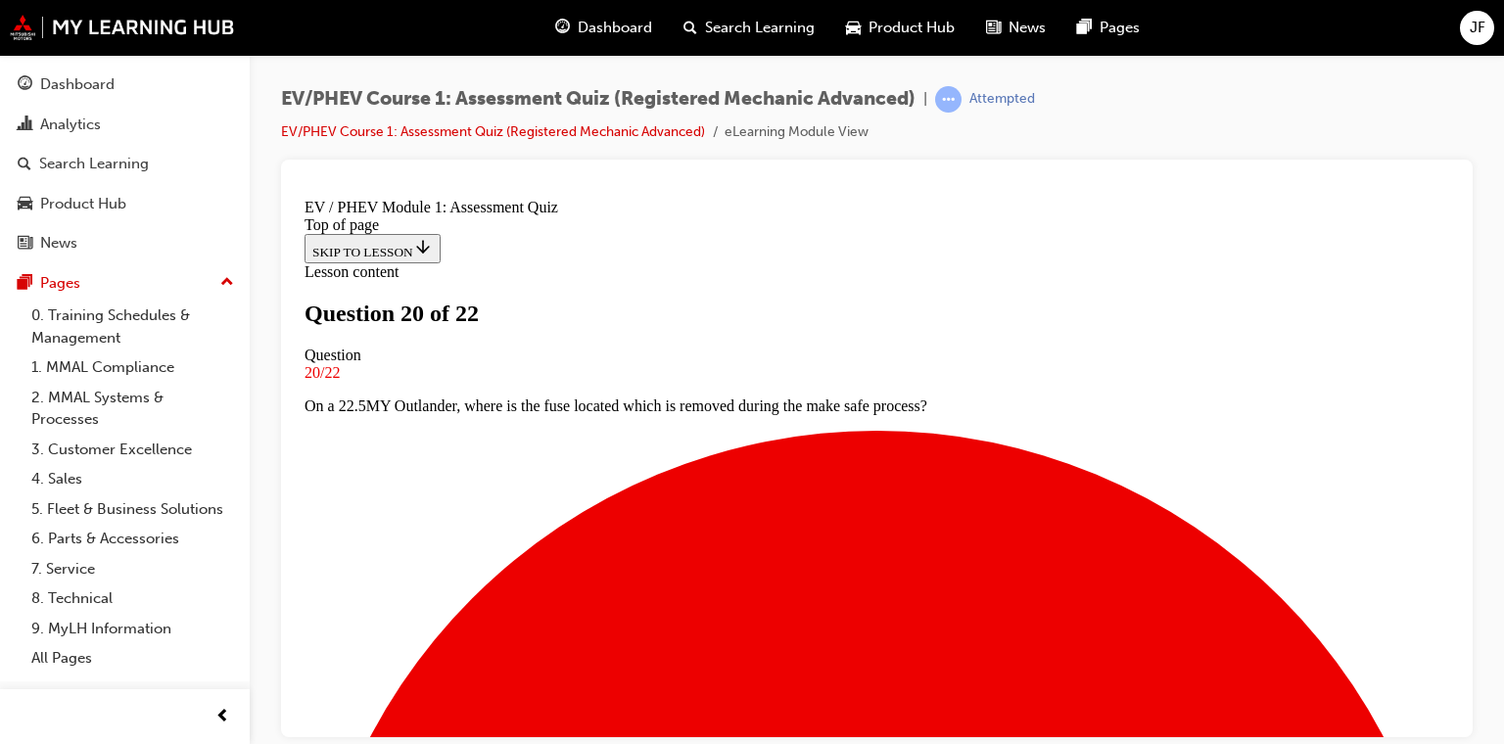
scroll to position [392, 0]
